Goal: Task Accomplishment & Management: Manage account settings

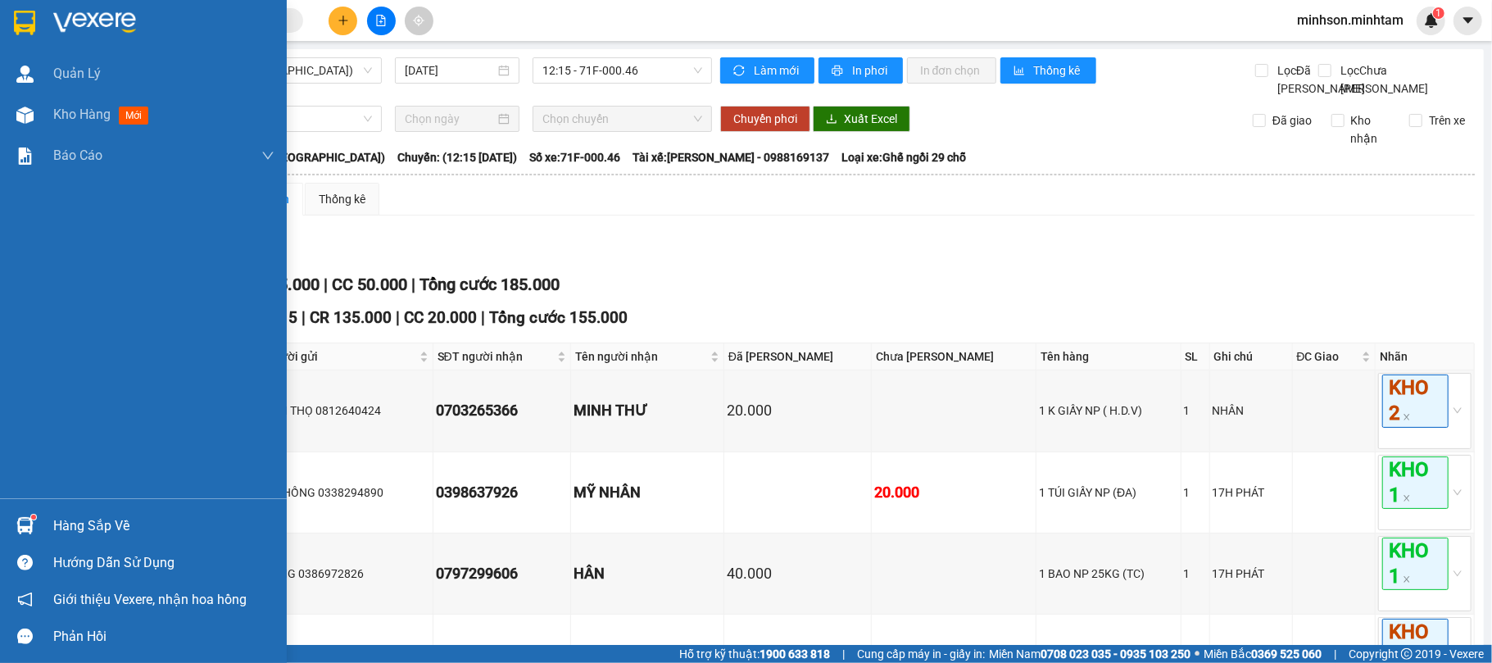
drag, startPoint x: 77, startPoint y: 509, endPoint x: 80, endPoint y: 518, distance: 9.6
click at [77, 509] on div "Hàng sắp về" at bounding box center [143, 525] width 287 height 37
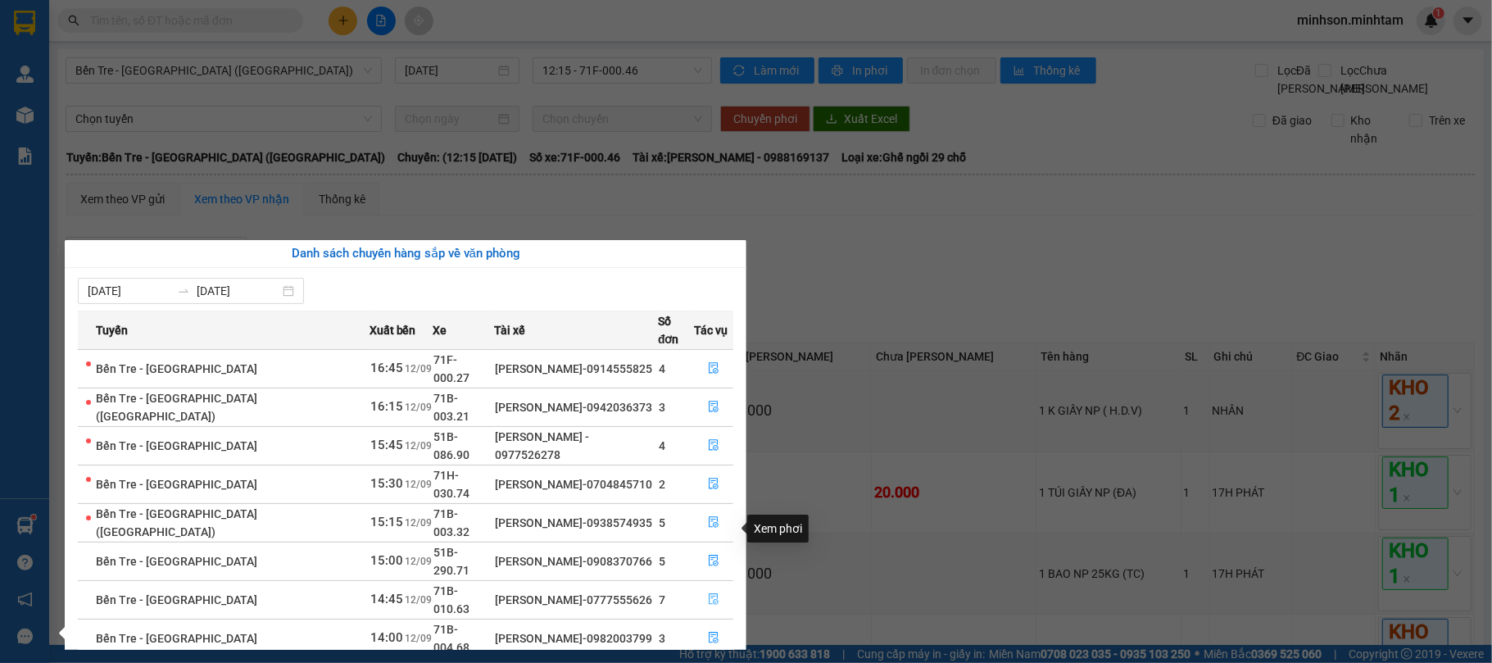
click at [712, 594] on icon "file-done" at bounding box center [714, 599] width 10 height 11
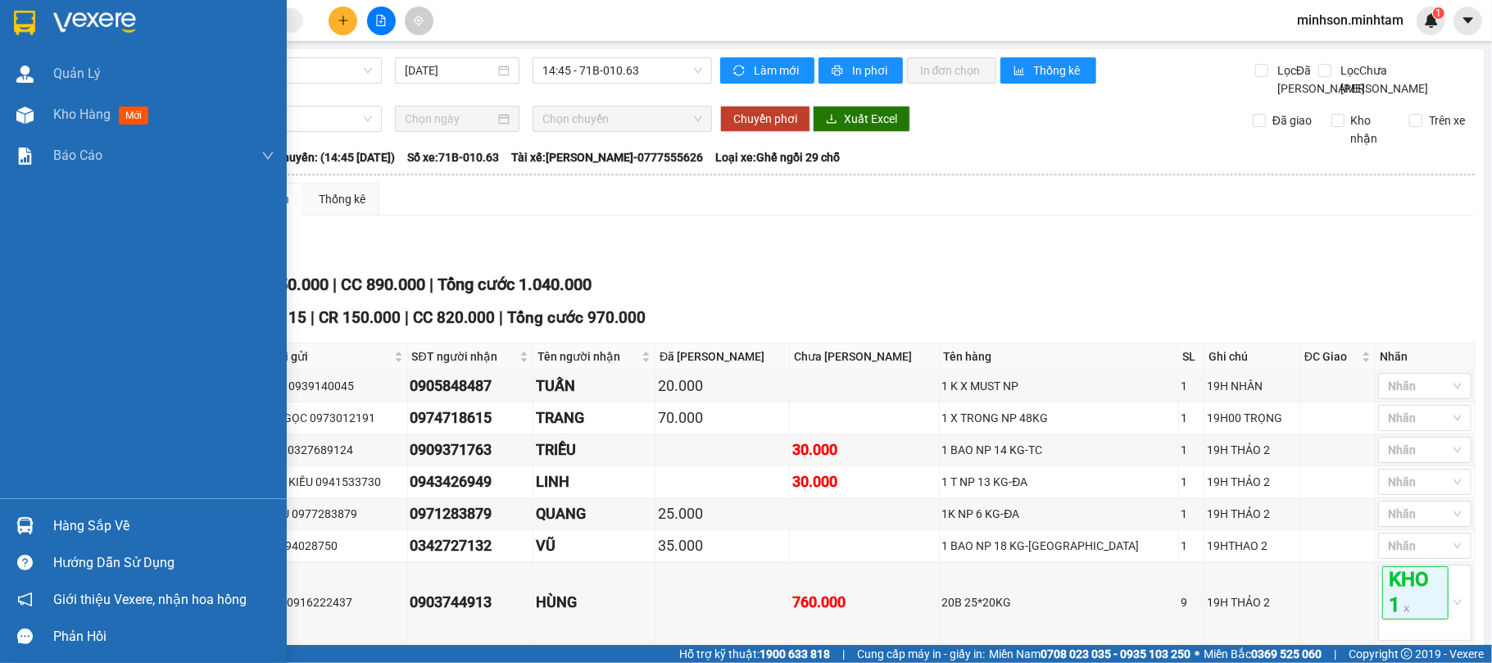
drag, startPoint x: 86, startPoint y: 521, endPoint x: 100, endPoint y: 521, distance: 13.9
click at [88, 521] on div "Hàng sắp về" at bounding box center [163, 526] width 221 height 25
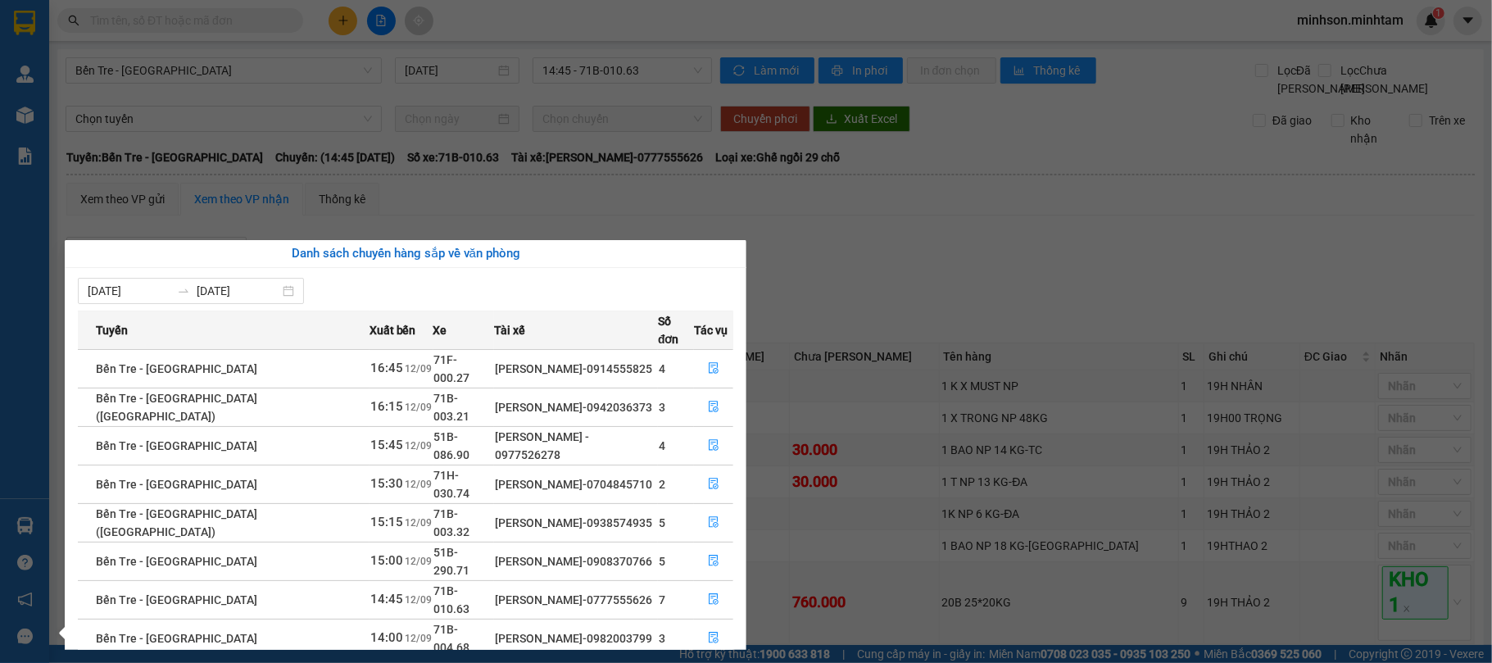
click at [257, 125] on section "Kết quả tìm kiếm ( 0 ) Bộ lọc No Data minhson.minhtam 1 Quản Lý Kho hàng mới Bá…" at bounding box center [746, 331] width 1492 height 663
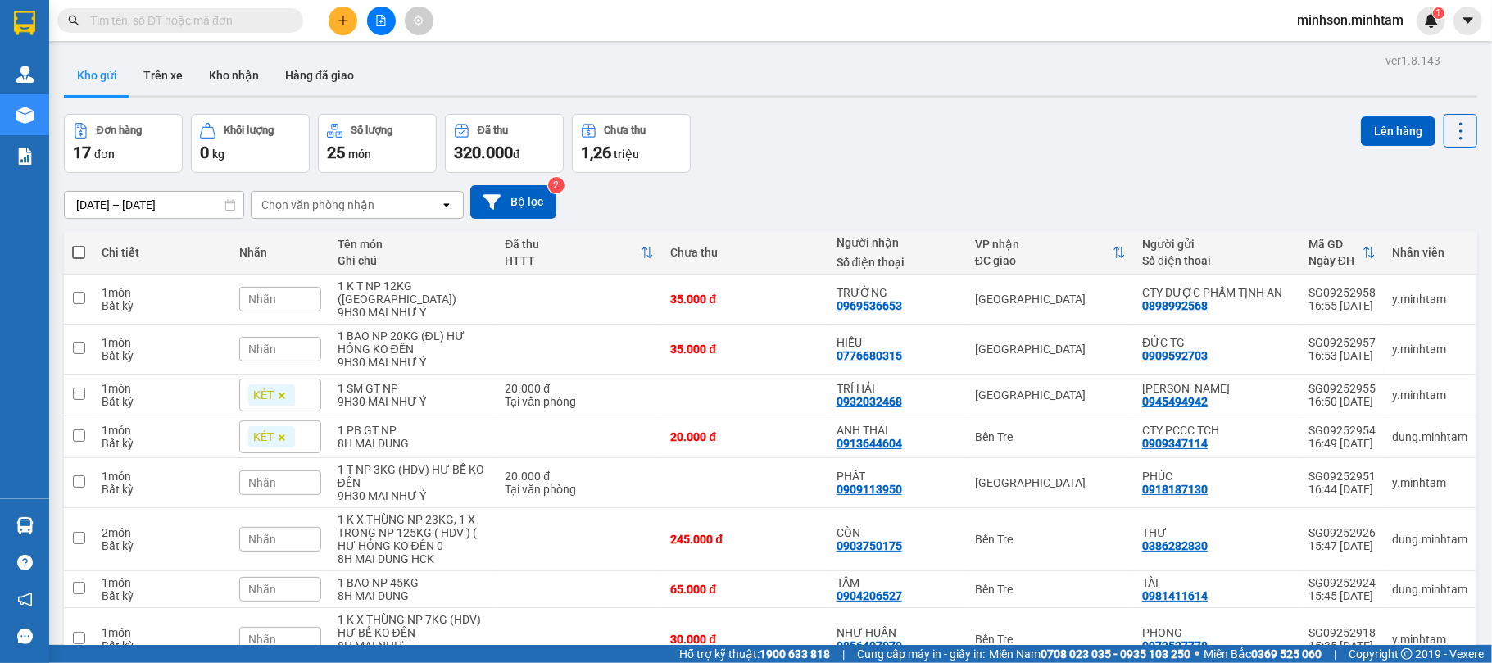
click at [1344, 20] on span "minhson.minhtam" at bounding box center [1350, 20] width 133 height 20
click at [1337, 48] on span "Đăng xuất" at bounding box center [1357, 51] width 98 height 18
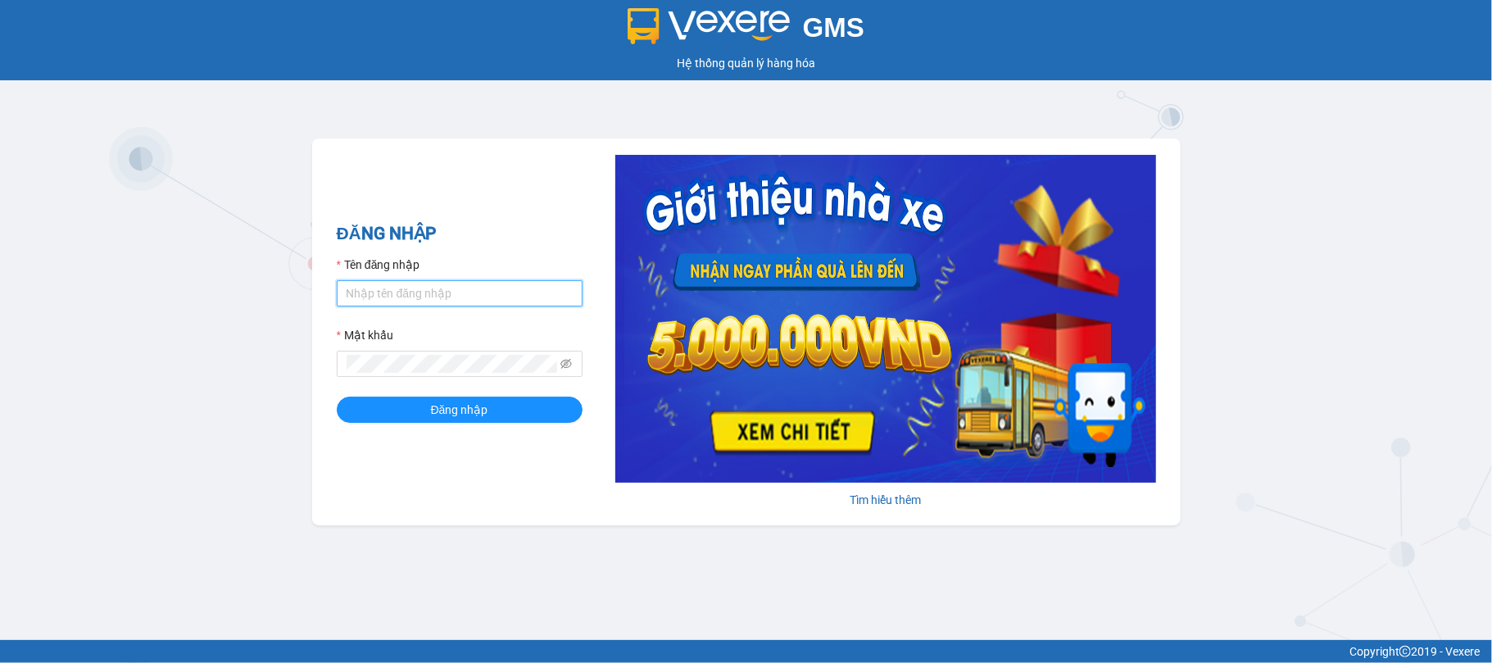
click at [473, 289] on input "Tên đăng nhập" at bounding box center [460, 293] width 246 height 26
type input "kienbinh.minhtam"
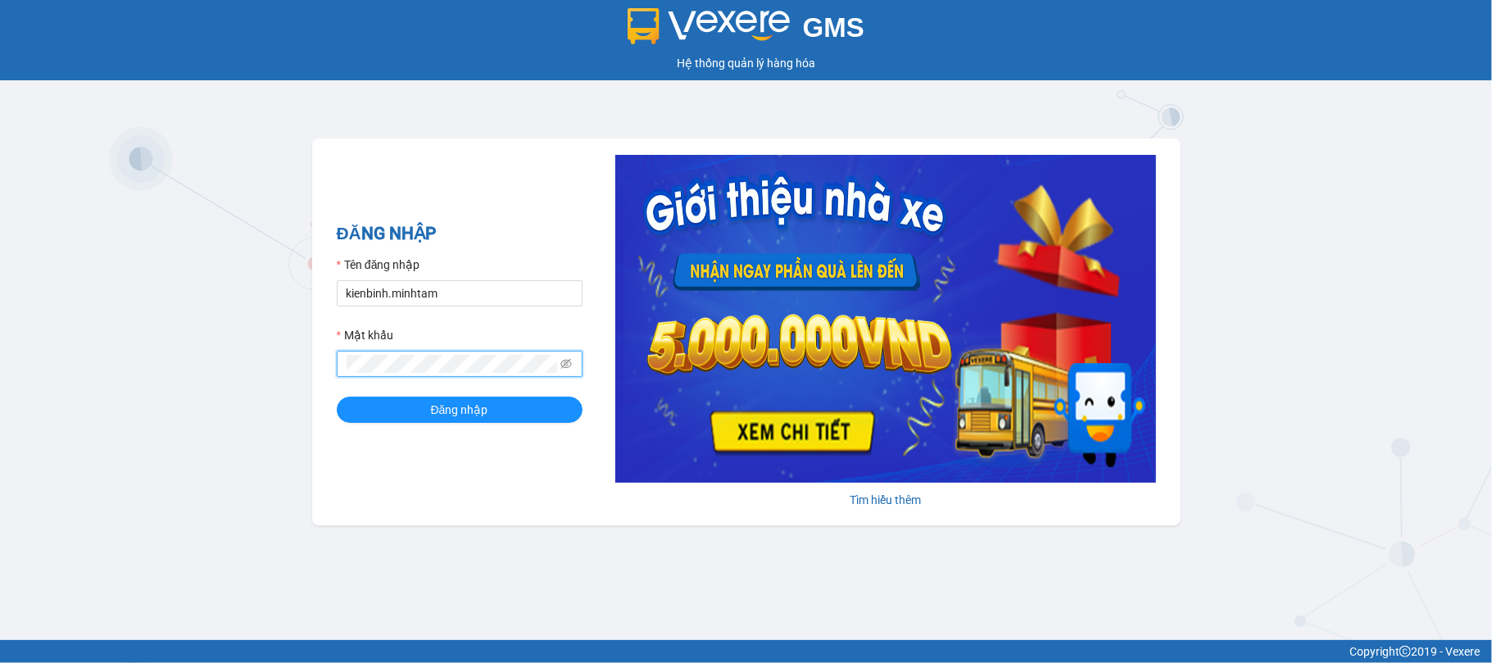
click at [337, 396] on button "Đăng nhập" at bounding box center [460, 409] width 246 height 26
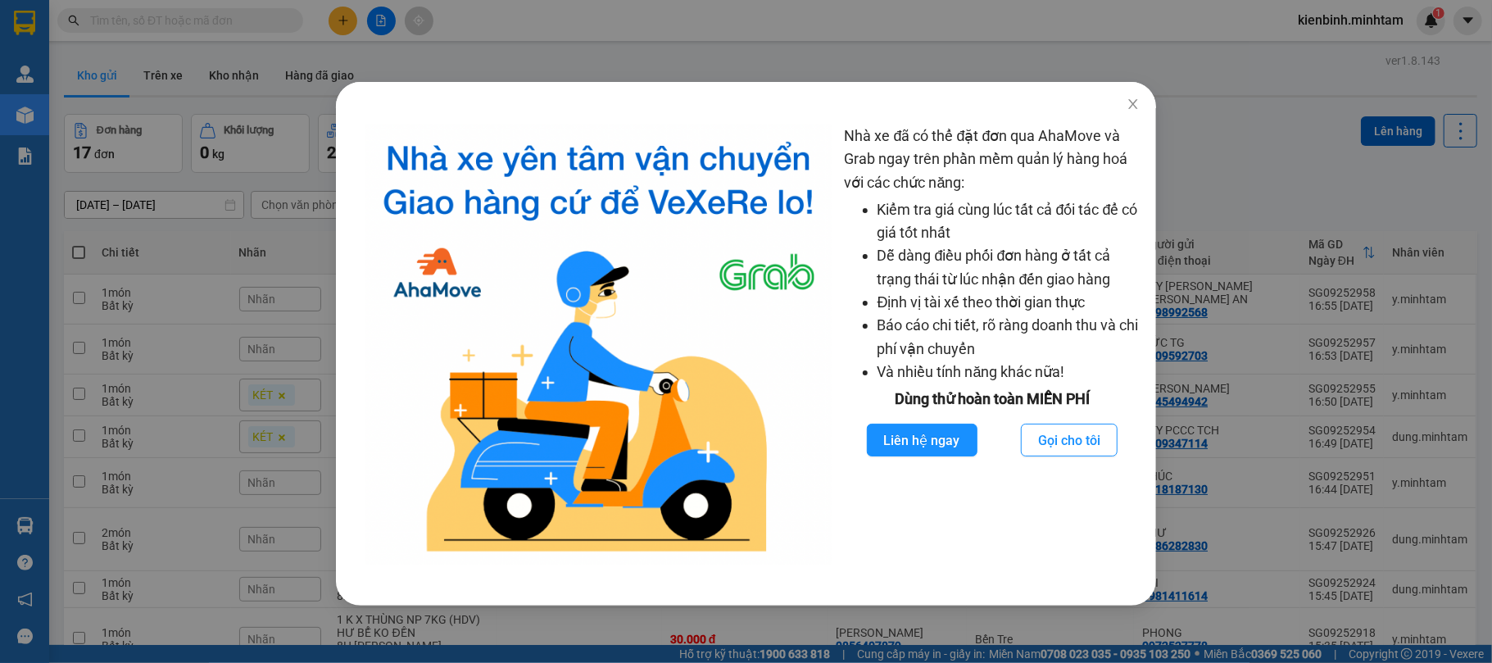
drag, startPoint x: 1240, startPoint y: 453, endPoint x: 1243, endPoint y: 424, distance: 28.9
click at [1243, 441] on div "Nhà xe đã có thể đặt đơn qua AhaMove và Grab ngay trên phần mềm quản lý hàng ho…" at bounding box center [746, 331] width 1492 height 663
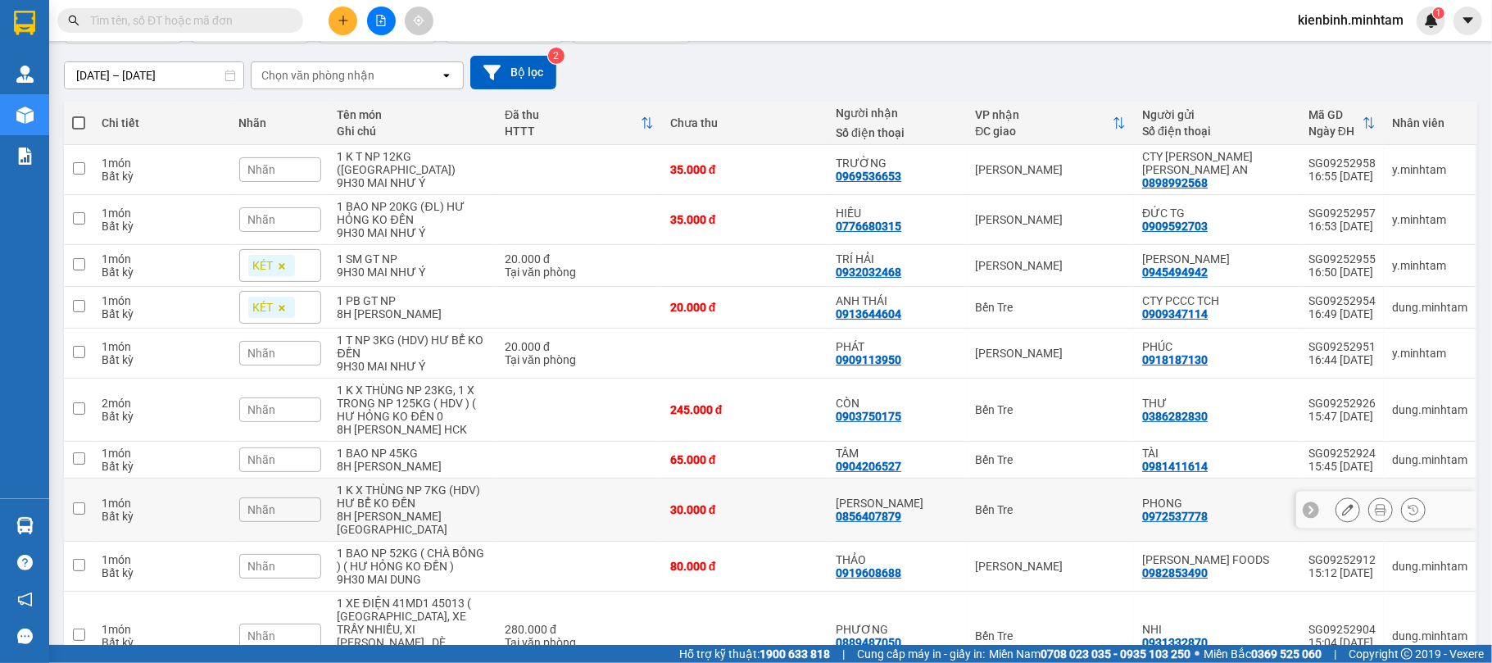
scroll to position [185, 0]
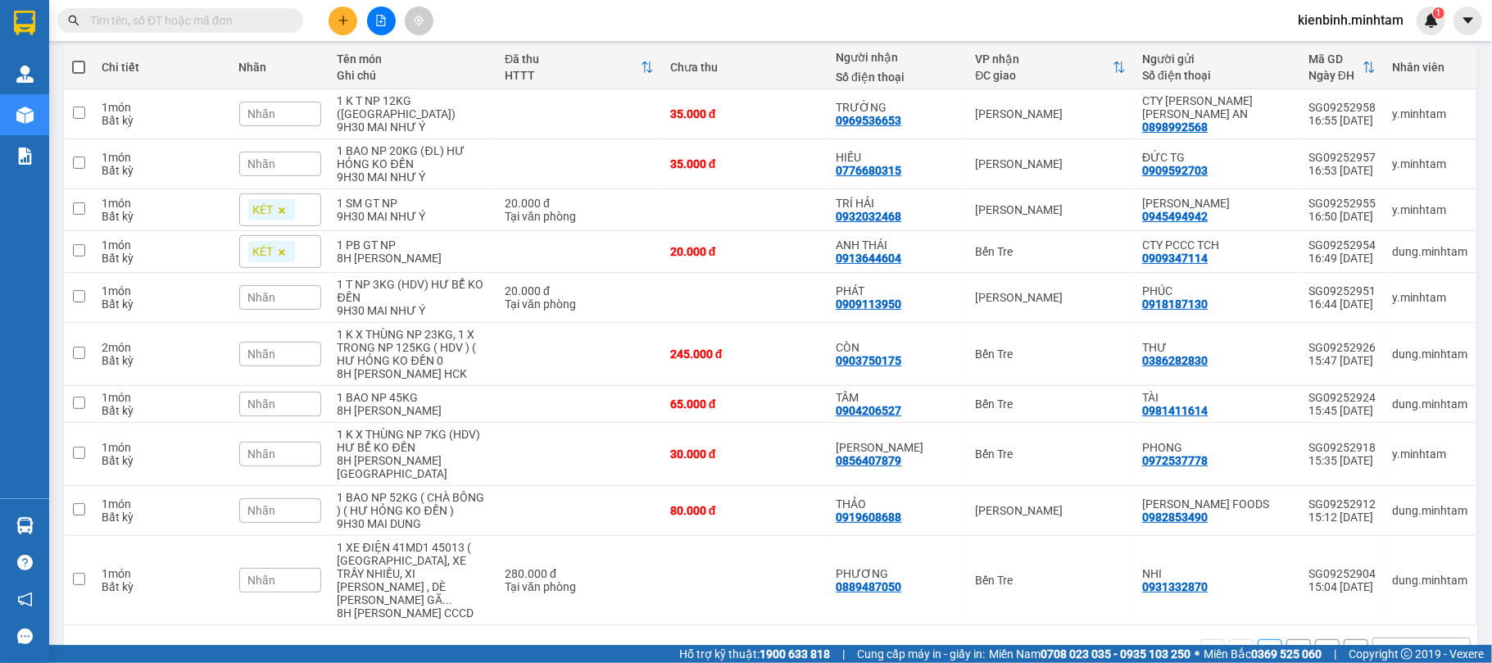
drag, startPoint x: 1442, startPoint y: 608, endPoint x: 1416, endPoint y: 590, distance: 31.8
click at [1447, 645] on icon "open" at bounding box center [1453, 651] width 13 height 13
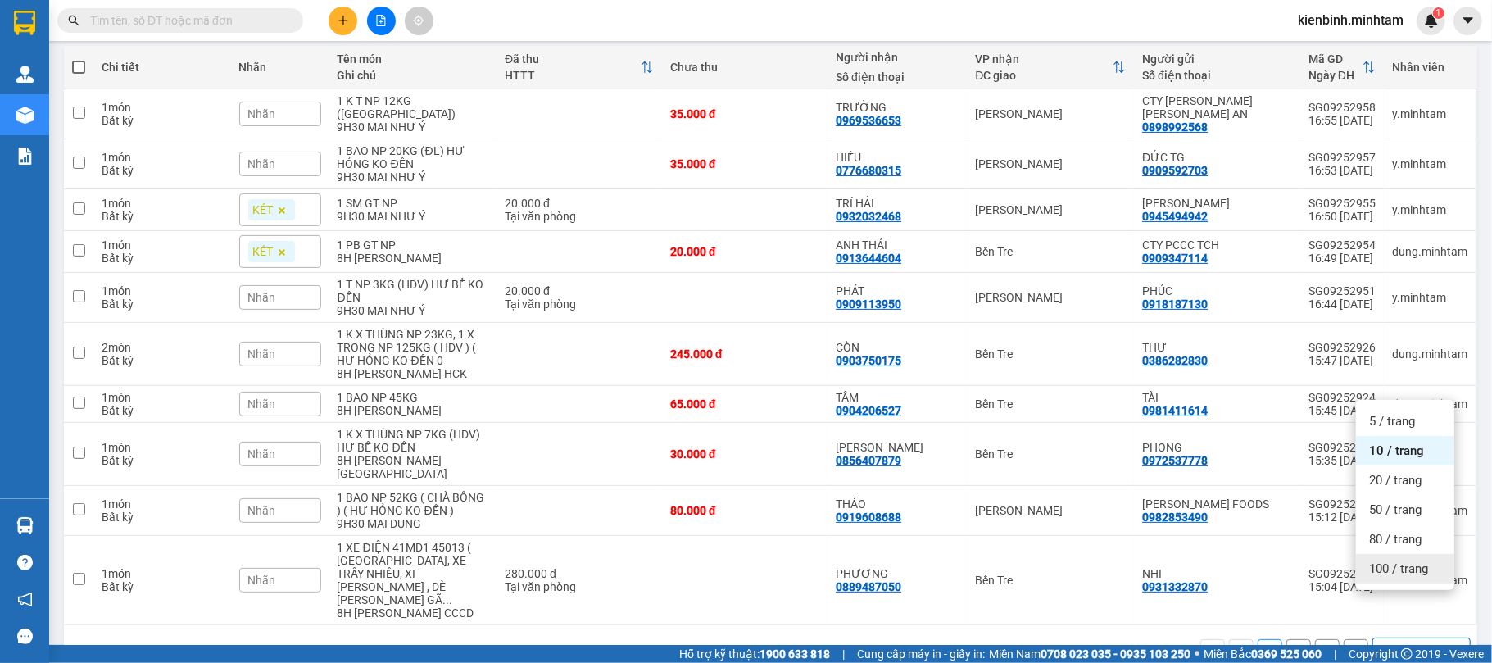
click at [1410, 564] on span "100 / trang" at bounding box center [1398, 568] width 59 height 16
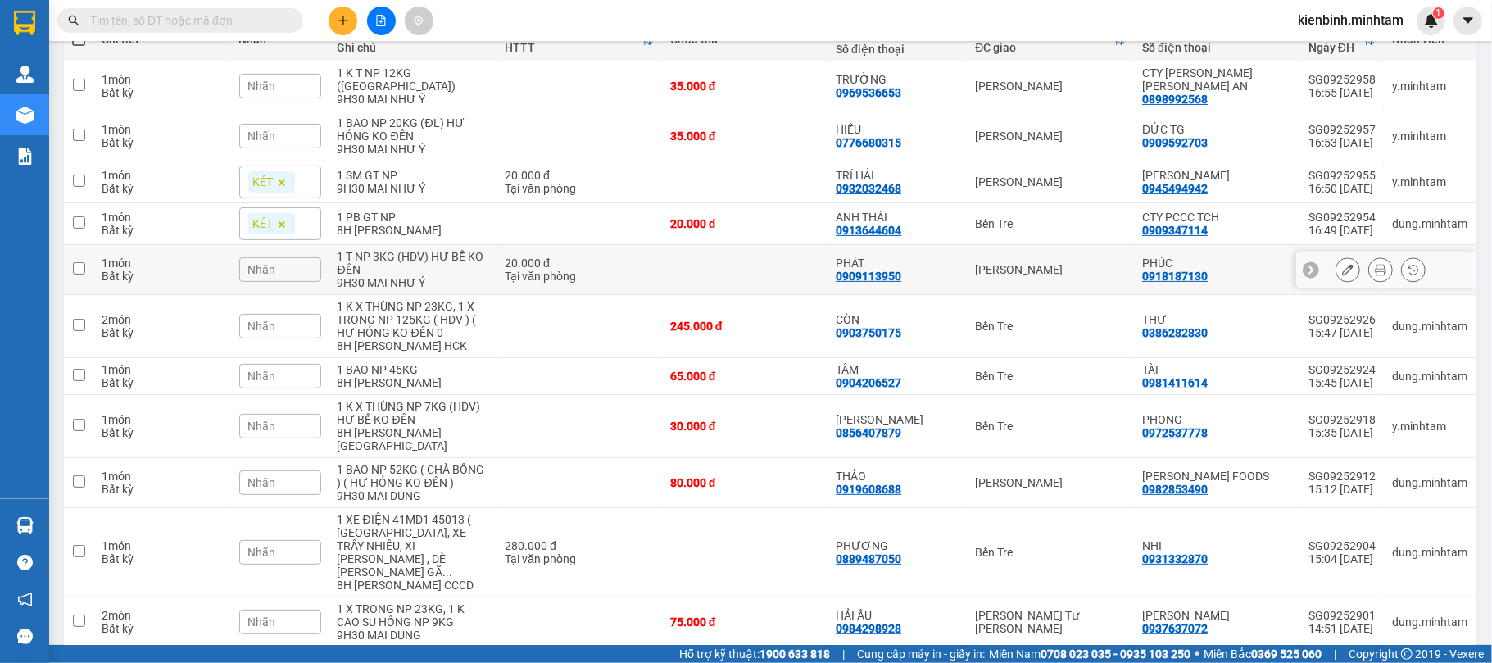
scroll to position [0, 0]
